Goal: Check status: Check status

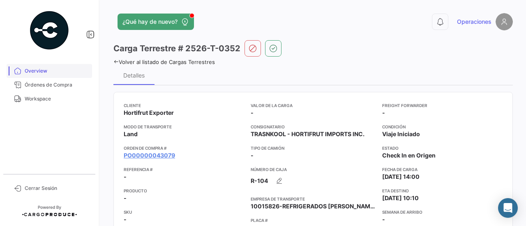
scroll to position [295, 0]
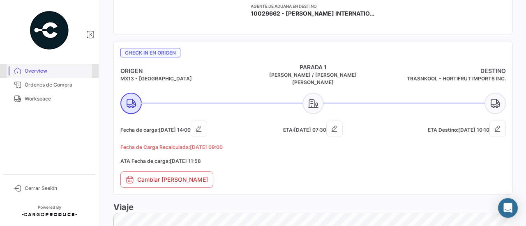
click at [51, 76] on link "Overview" at bounding box center [49, 71] width 85 height 14
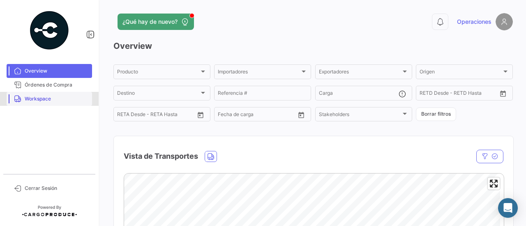
click at [39, 97] on span "Workspace" at bounding box center [57, 98] width 64 height 7
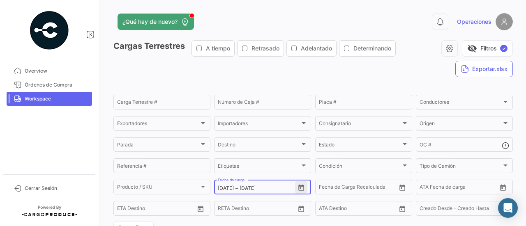
click at [302, 188] on icon "Open calendar" at bounding box center [301, 188] width 6 height 6
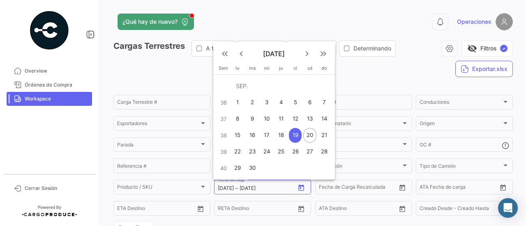
click at [307, 136] on div "20" at bounding box center [309, 135] width 13 height 15
type input "[DATE]"
click at [310, 136] on div "20" at bounding box center [309, 135] width 13 height 15
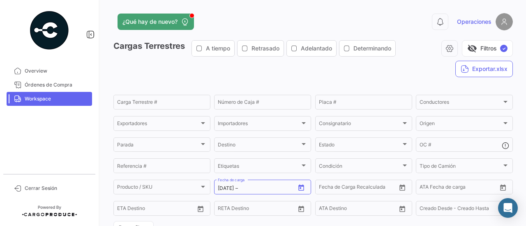
type input "[DATE]"
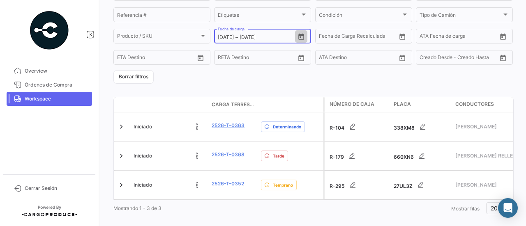
click at [301, 39] on icon "Open calendar" at bounding box center [301, 36] width 7 height 7
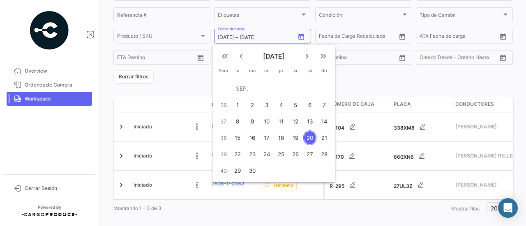
click at [325, 140] on div "21" at bounding box center [324, 138] width 13 height 15
type input "[DATE]"
click at [324, 137] on div "21" at bounding box center [324, 138] width 13 height 15
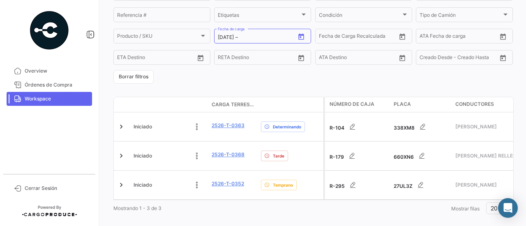
type input "[DATE]"
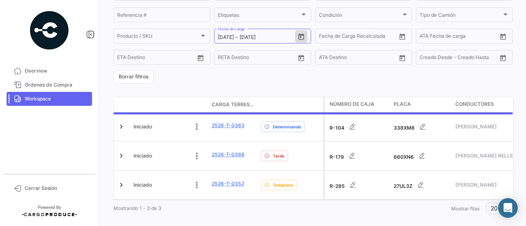
scroll to position [134, 0]
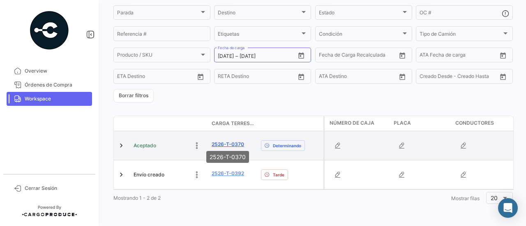
click at [225, 142] on link "2526-T-0370" at bounding box center [228, 144] width 32 height 7
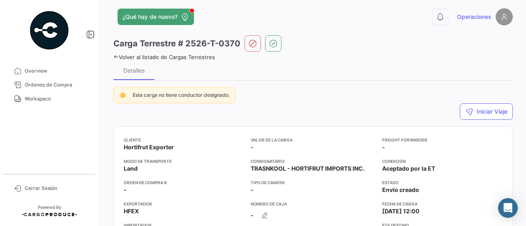
scroll to position [6, 0]
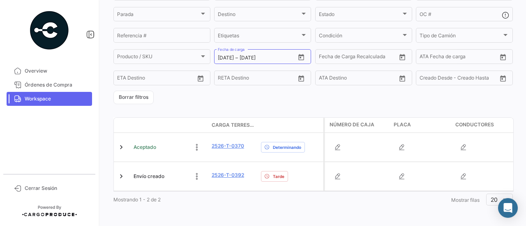
scroll to position [134, 0]
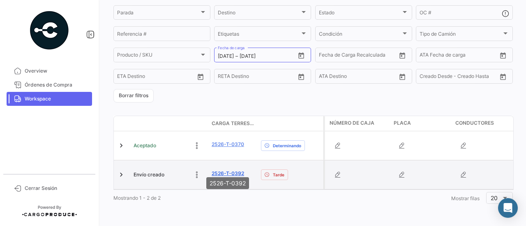
click at [230, 170] on link "2526-T-0392" at bounding box center [228, 173] width 32 height 7
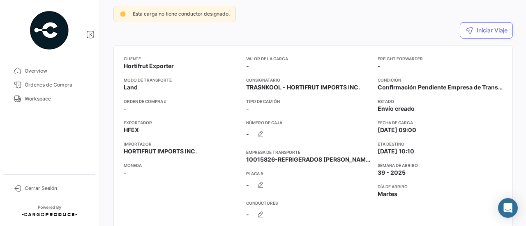
scroll to position [85, 0]
